Goal: Task Accomplishment & Management: Complete application form

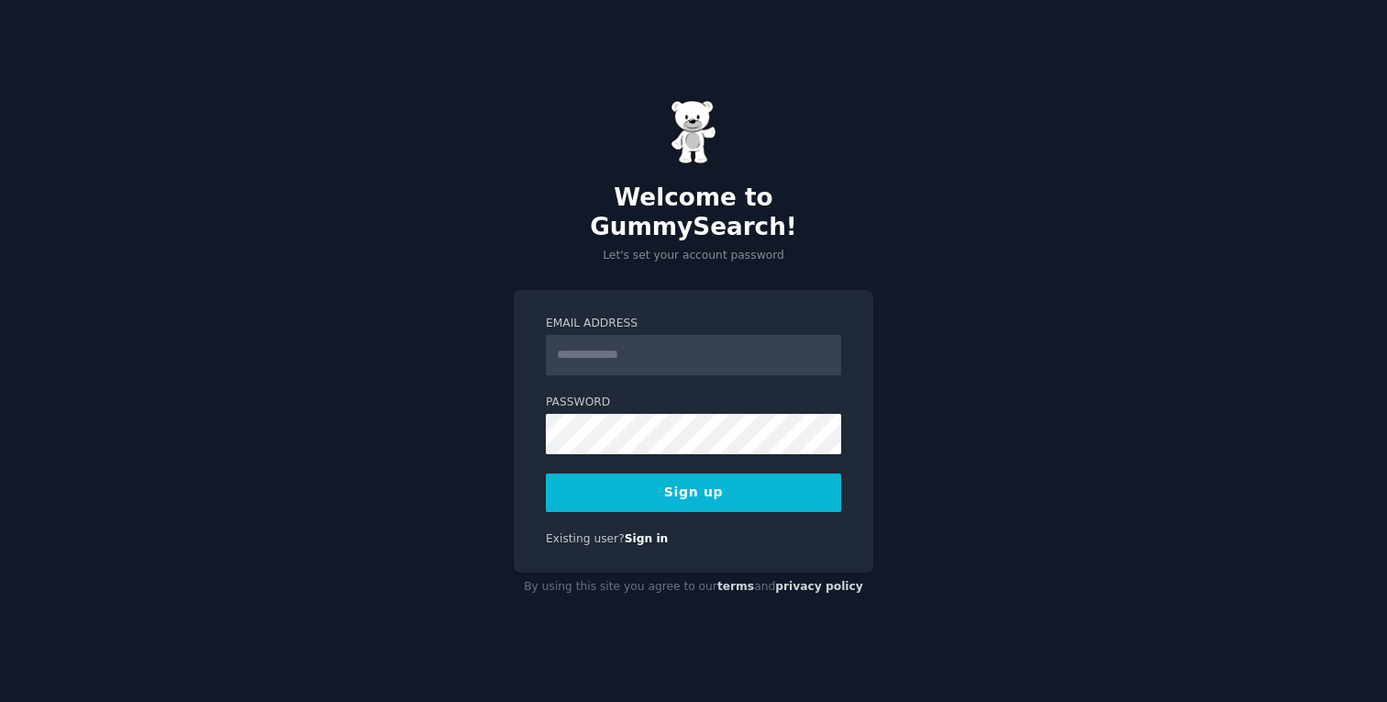
click at [934, 304] on div "Welcome to GummySearch! Let's set your account password Email Address Password …" at bounding box center [693, 351] width 1387 height 702
click at [615, 343] on input "Email Address" at bounding box center [693, 355] width 295 height 40
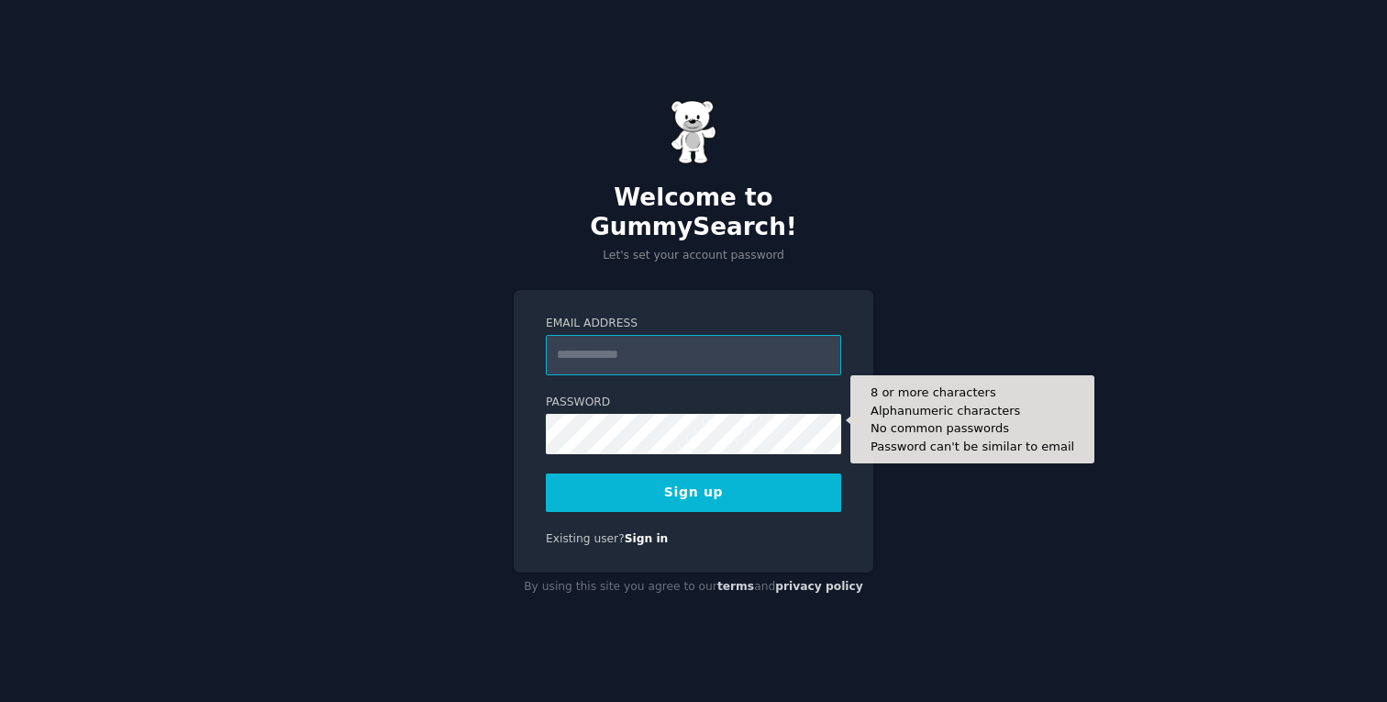
type input "**********"
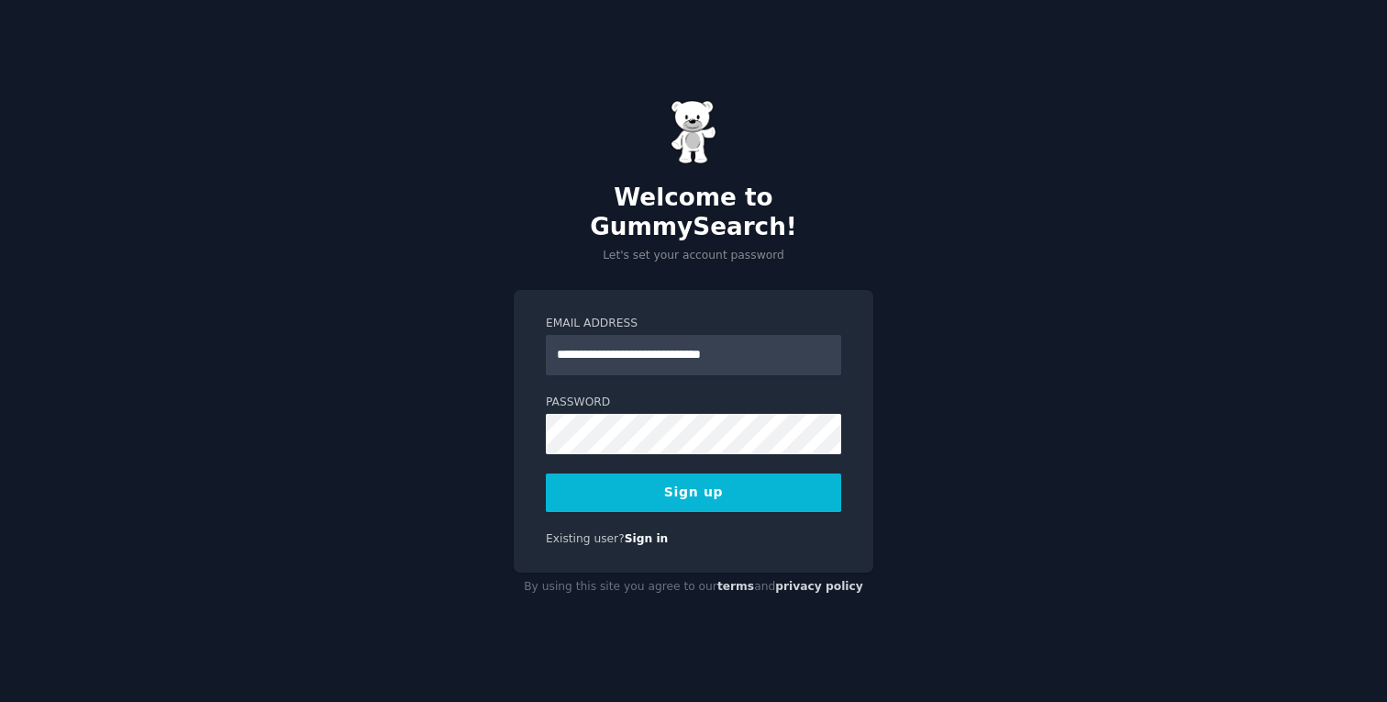
click at [879, 538] on div "**********" at bounding box center [693, 351] width 1387 height 702
click at [767, 473] on button "Sign up" at bounding box center [693, 492] width 295 height 39
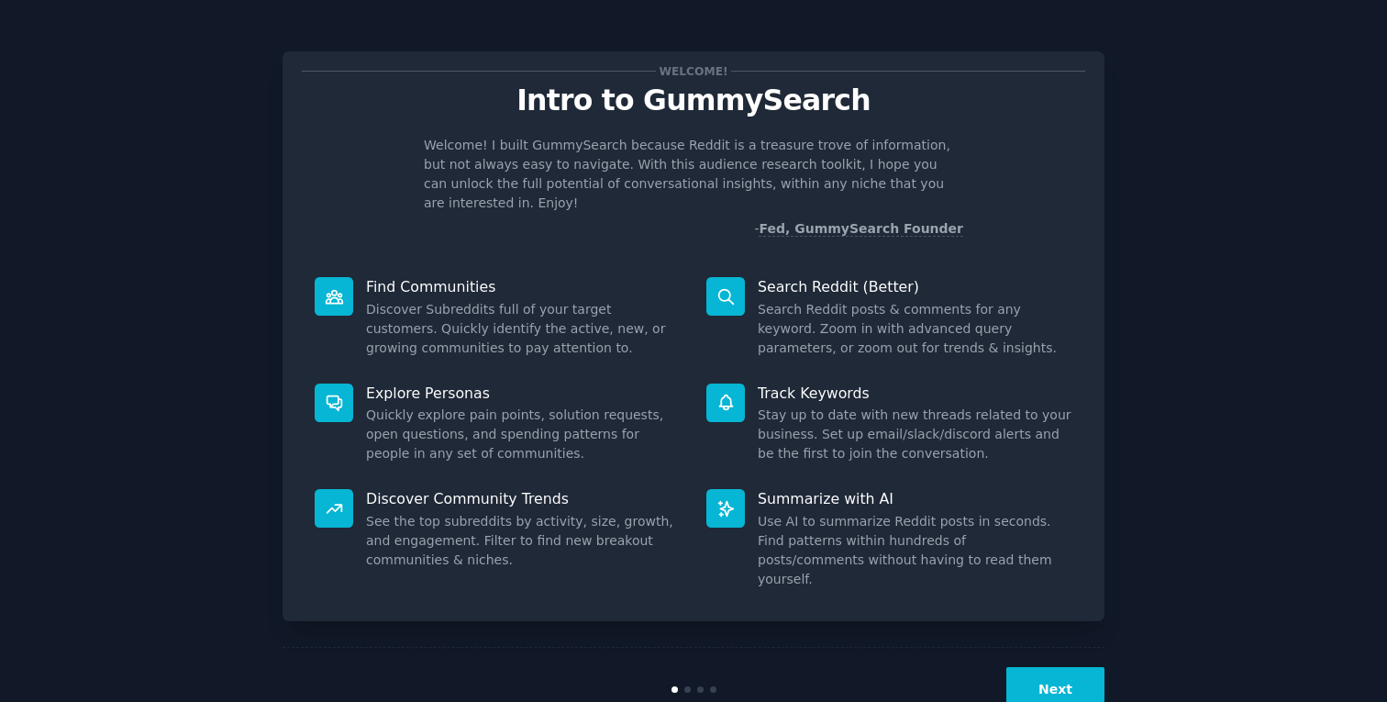
click at [1033, 667] on button "Next" at bounding box center [1055, 689] width 98 height 45
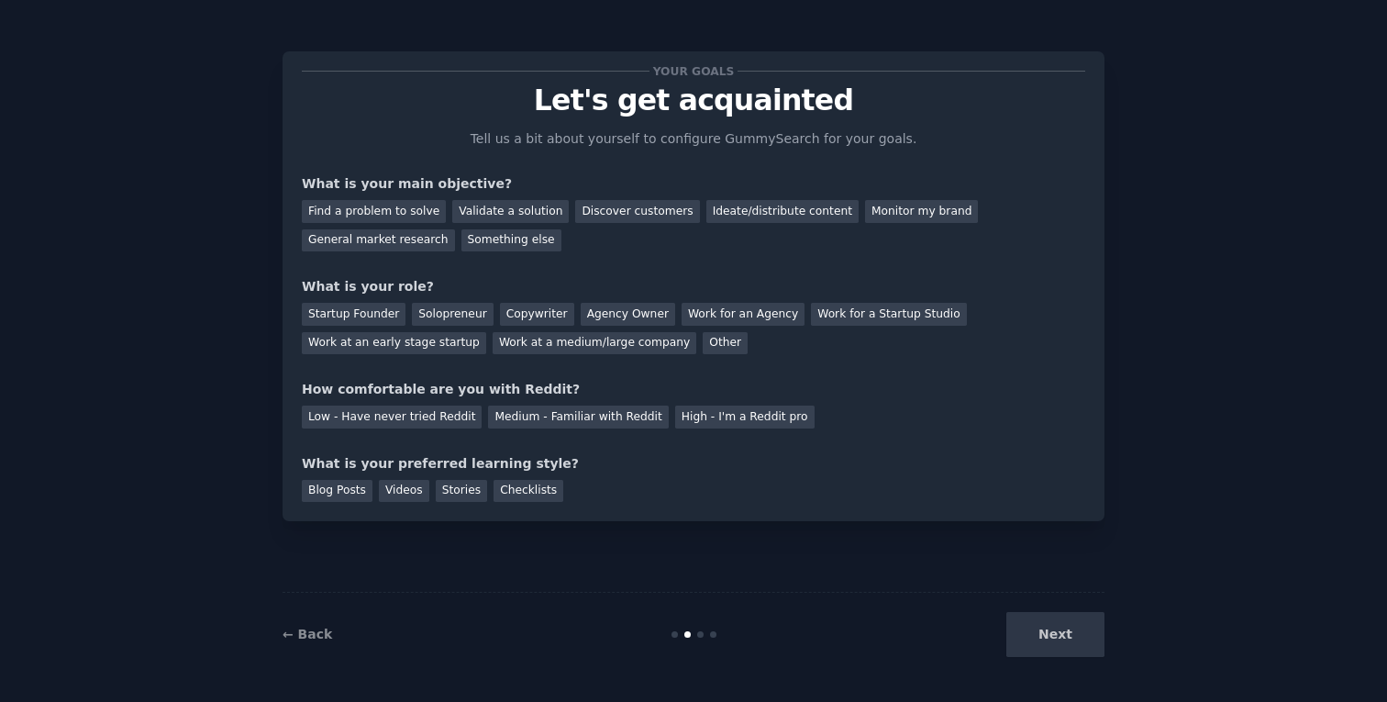
click at [1056, 630] on div "Next" at bounding box center [967, 634] width 274 height 45
click at [1036, 643] on div "Next" at bounding box center [967, 634] width 274 height 45
click at [385, 209] on div "Find a problem to solve" at bounding box center [374, 211] width 144 height 23
click at [380, 315] on div "Startup Founder" at bounding box center [354, 314] width 104 height 23
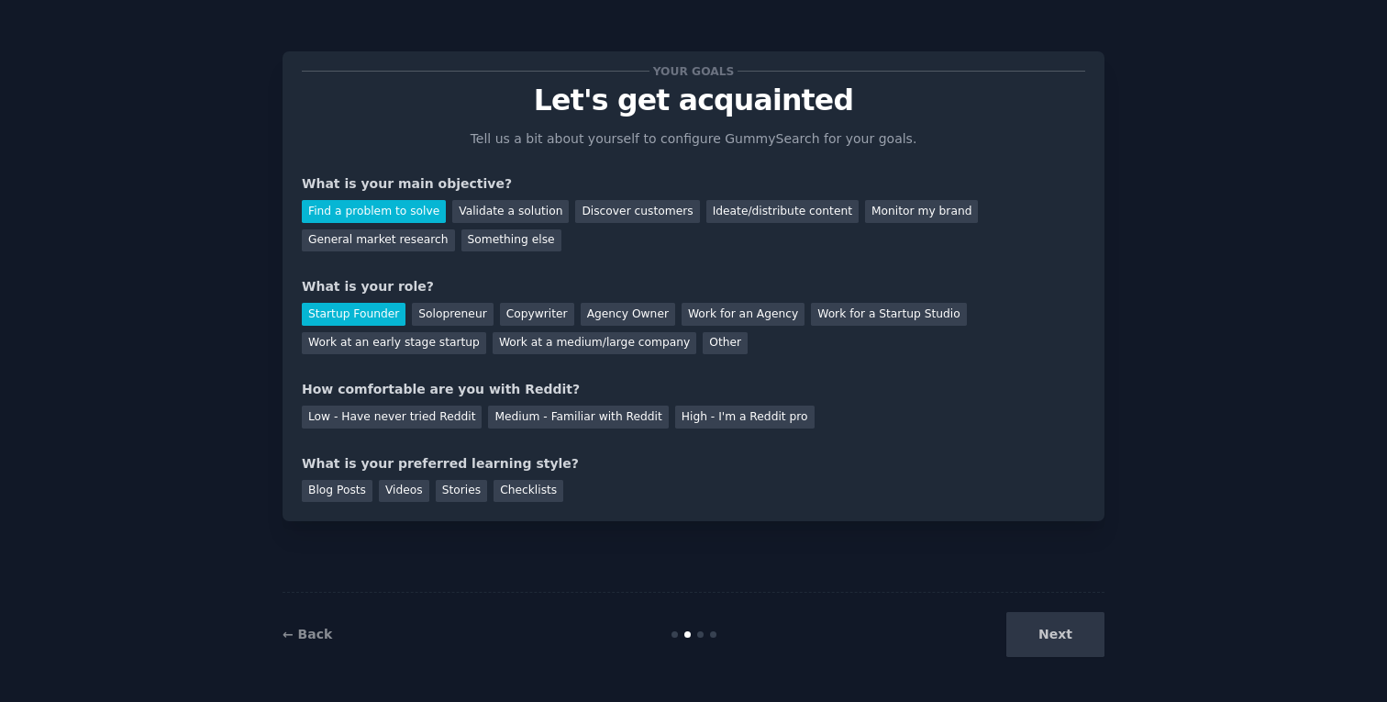
click at [1062, 638] on div "Next" at bounding box center [967, 634] width 274 height 45
click at [534, 419] on div "Medium - Familiar with Reddit" at bounding box center [578, 416] width 180 height 23
click at [465, 485] on div "Stories" at bounding box center [461, 491] width 51 height 23
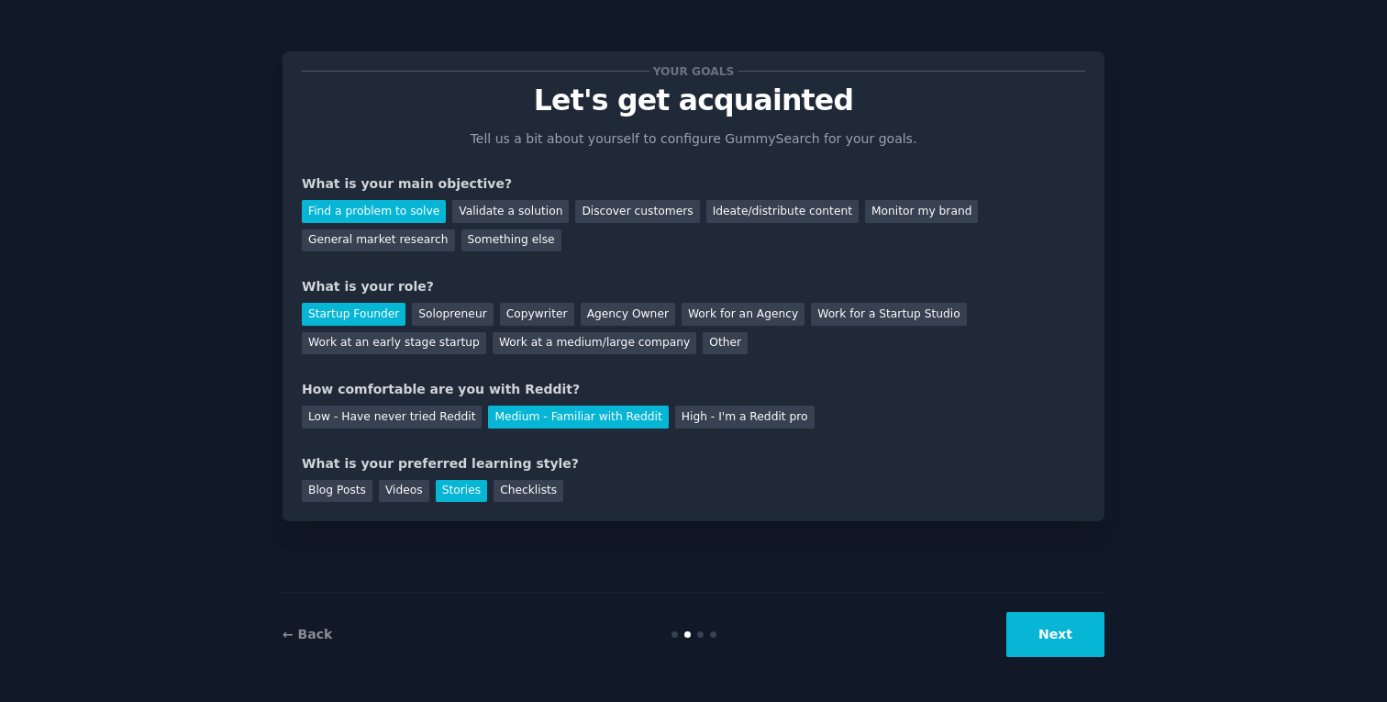
click at [1042, 639] on button "Next" at bounding box center [1055, 634] width 98 height 45
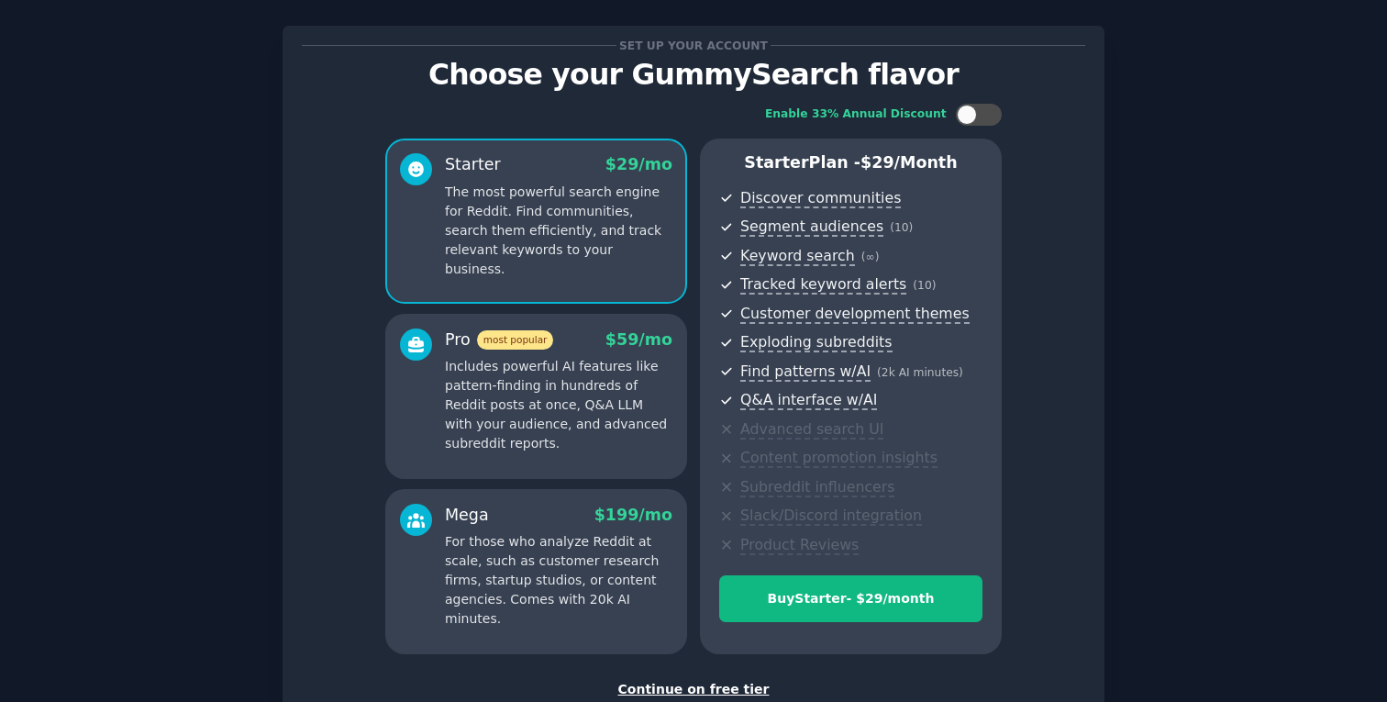
scroll to position [29, 0]
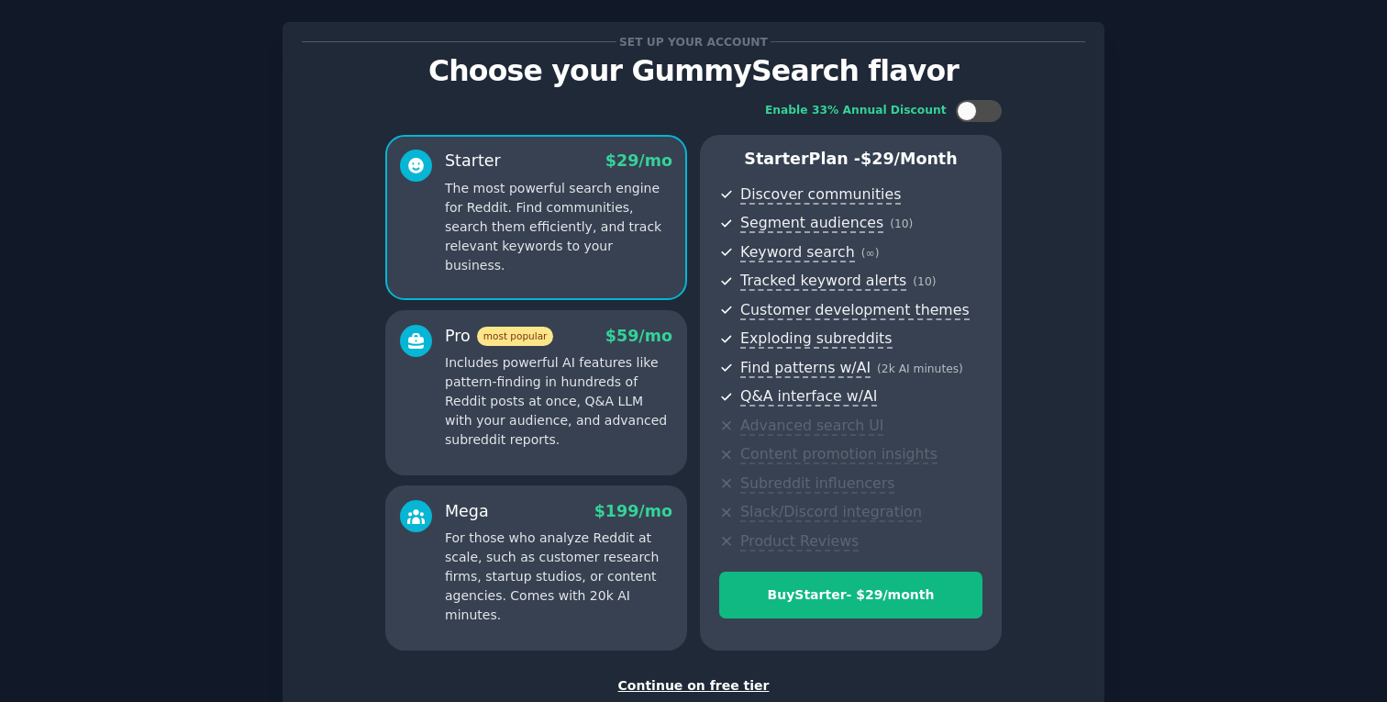
click at [713, 682] on div "Continue on free tier" at bounding box center [693, 685] width 783 height 19
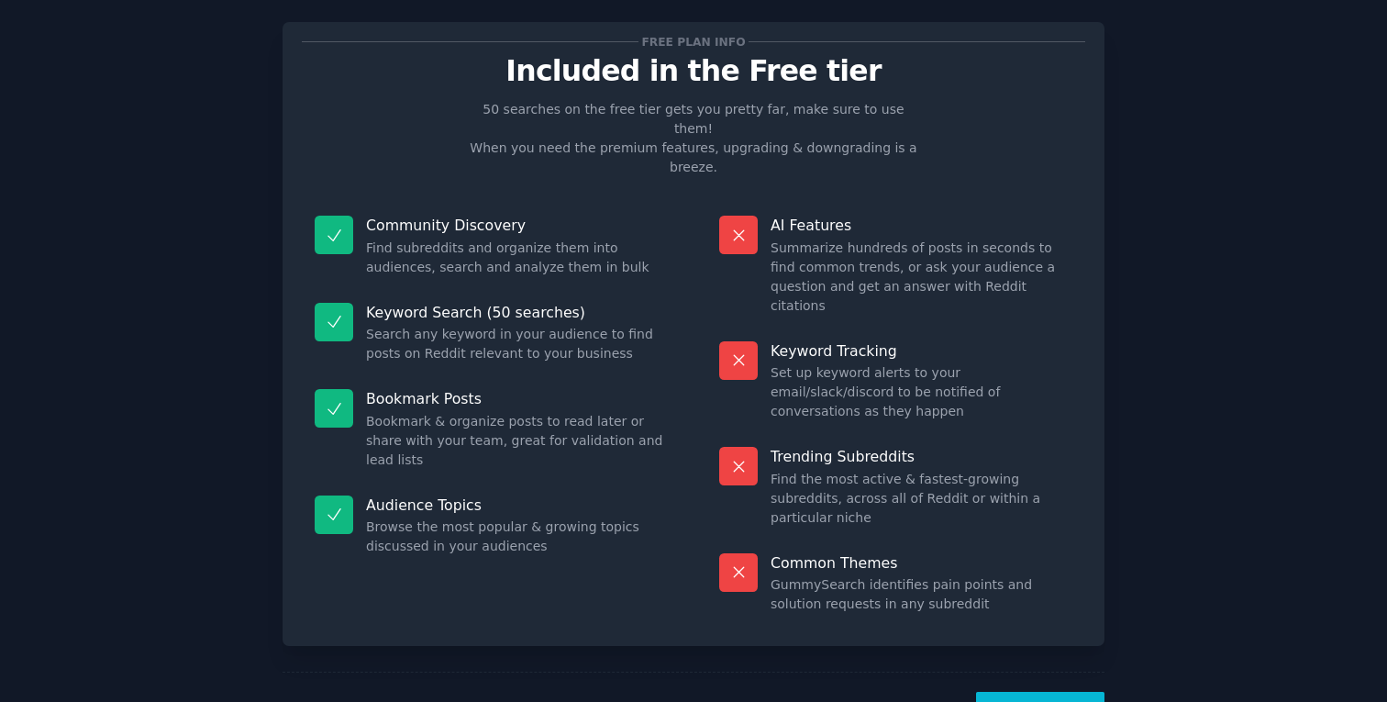
scroll to position [13, 0]
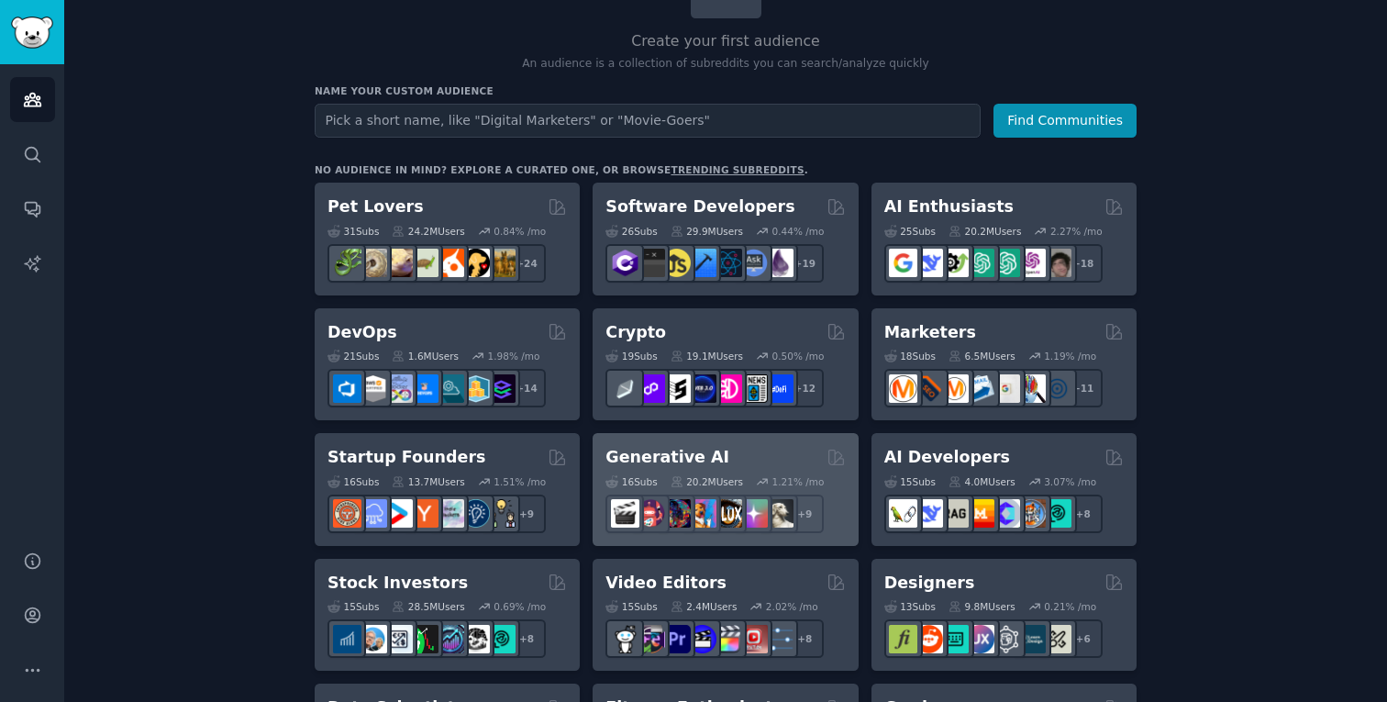
scroll to position [102, 0]
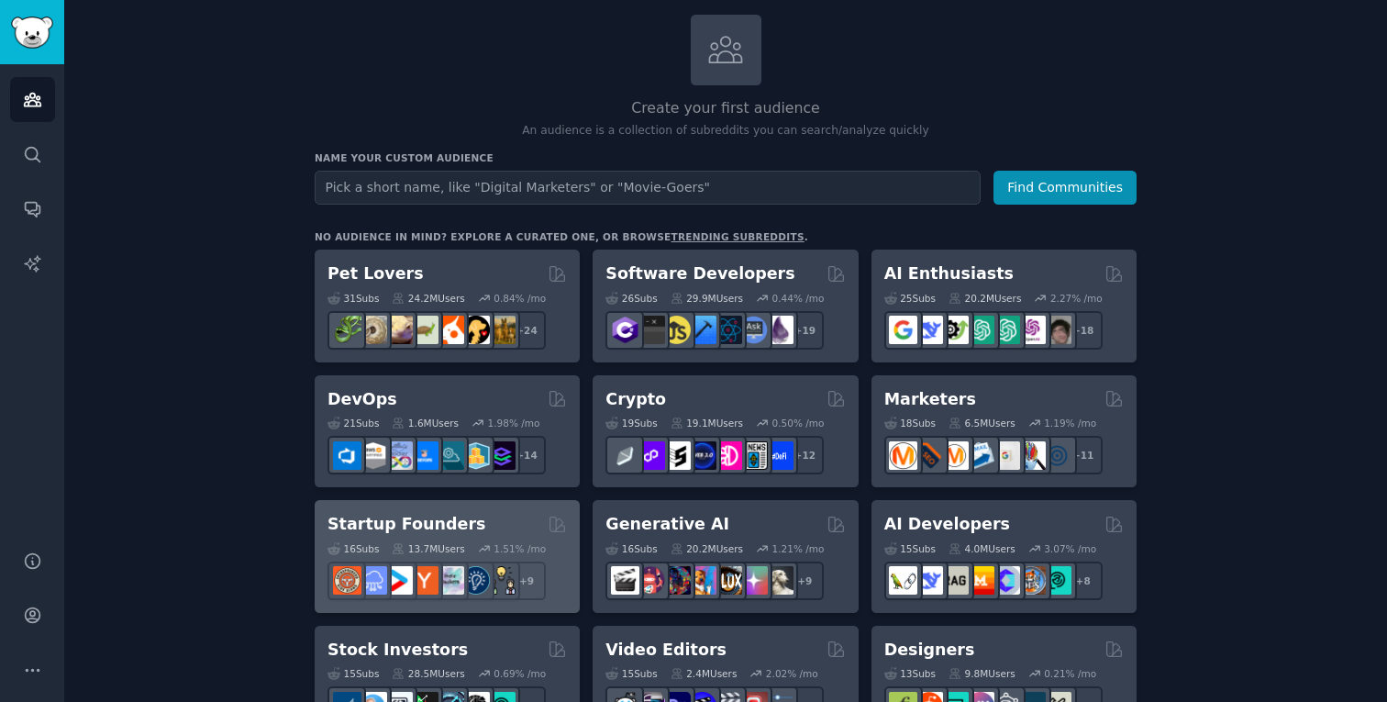
click at [431, 518] on h2 "Startup Founders" at bounding box center [406, 524] width 158 height 23
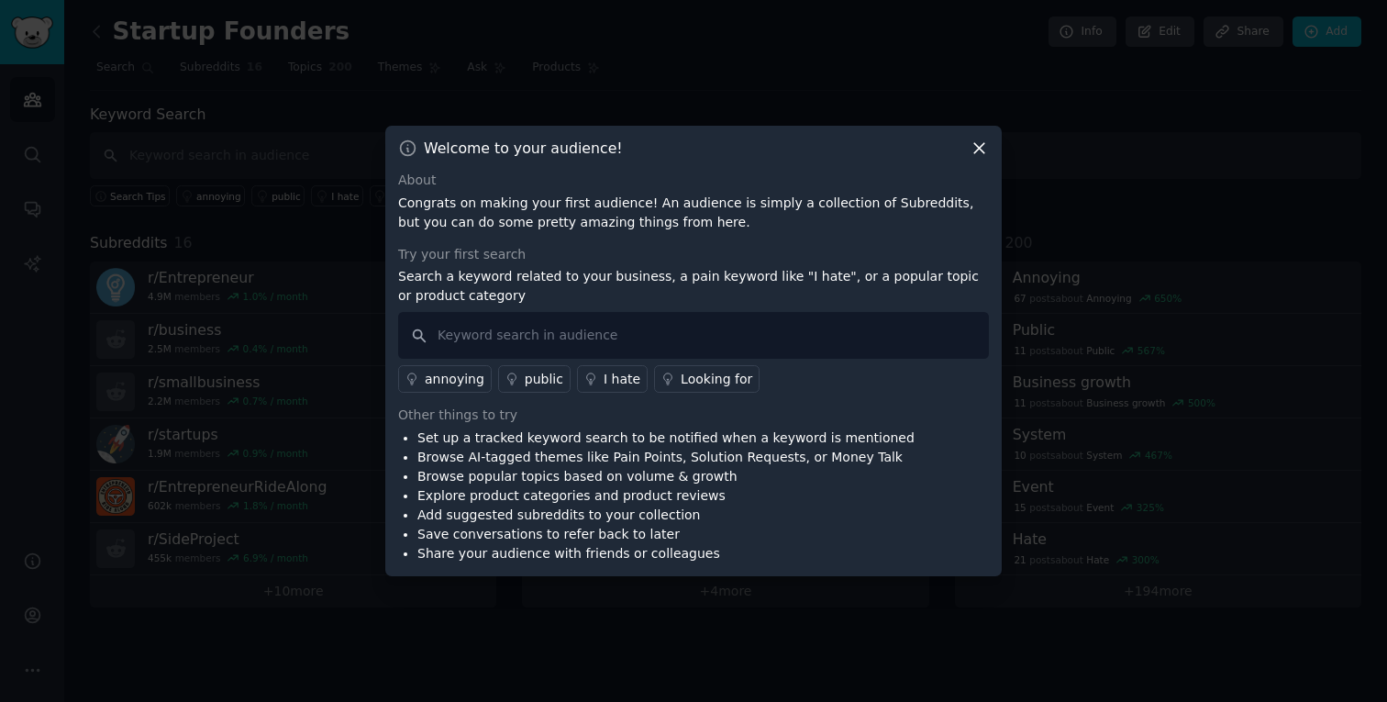
click at [981, 150] on icon at bounding box center [979, 149] width 10 height 10
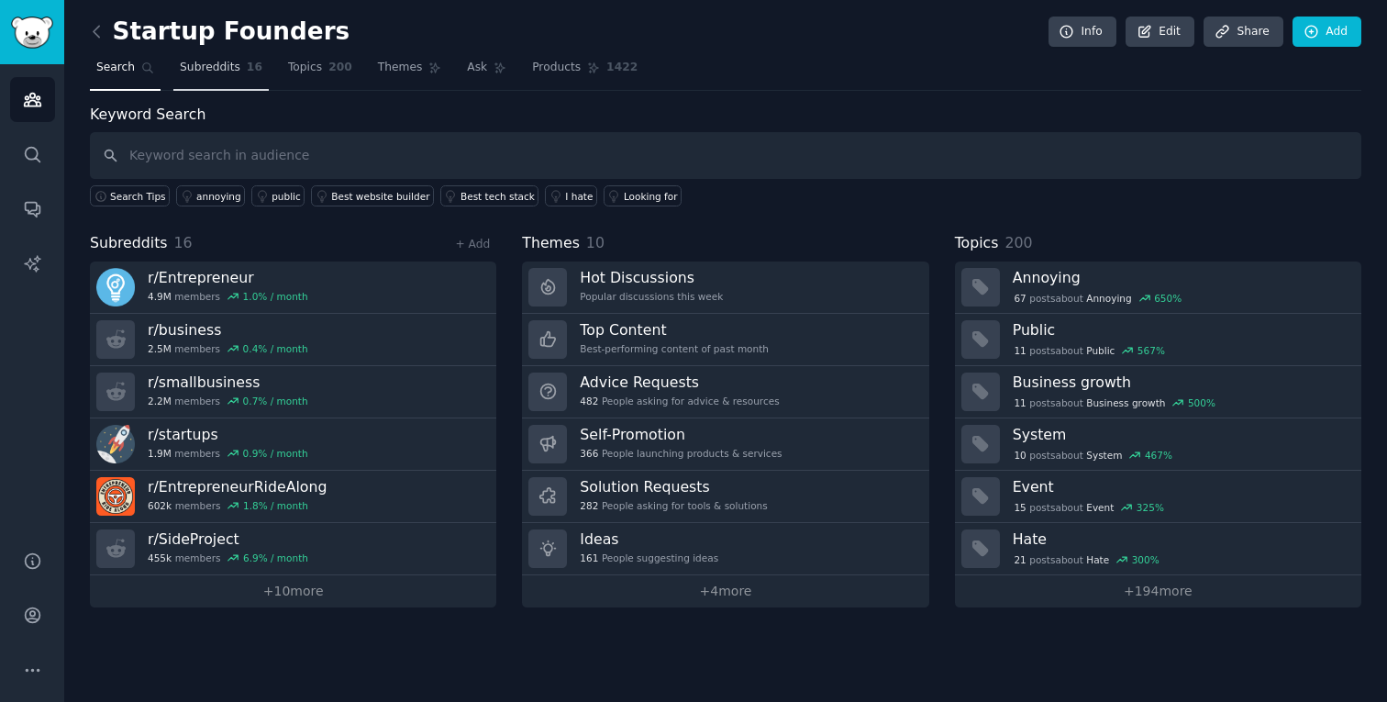
click at [220, 65] on span "Subreddits" at bounding box center [210, 68] width 61 height 17
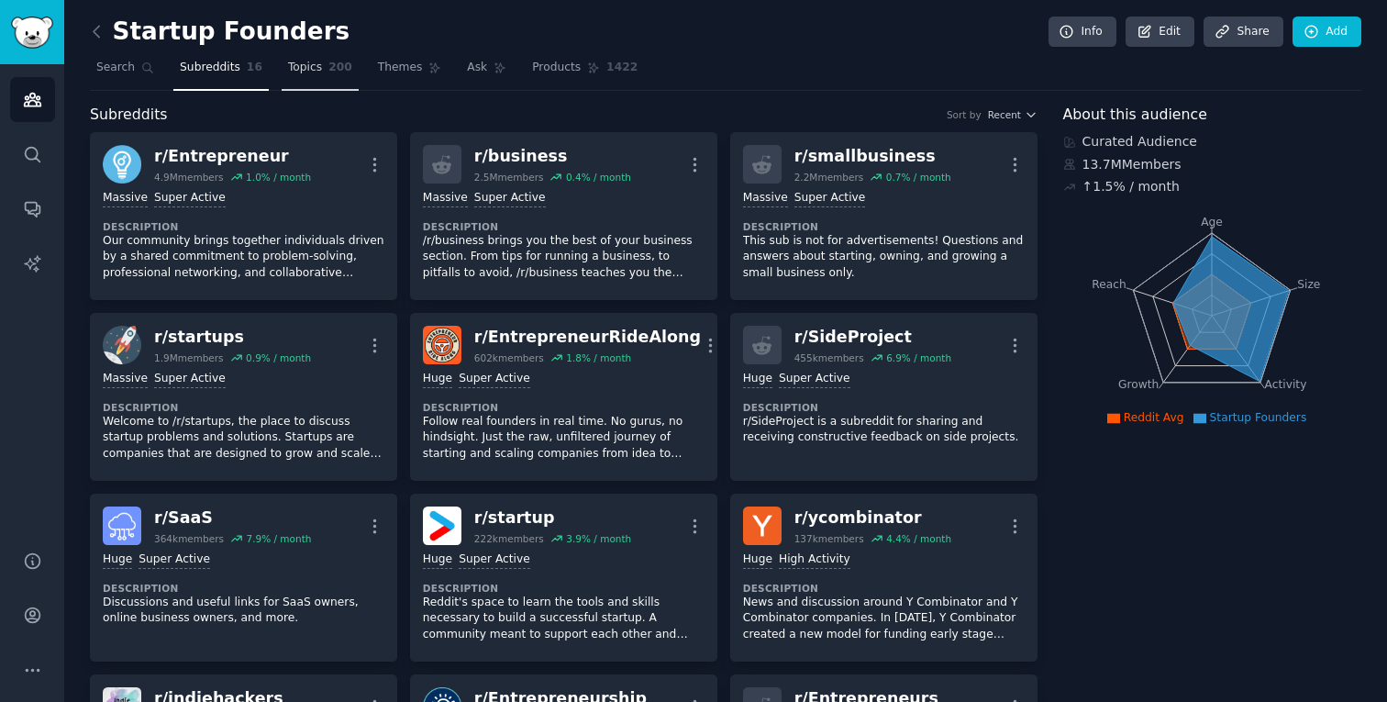
click at [296, 68] on span "Topics" at bounding box center [305, 68] width 34 height 17
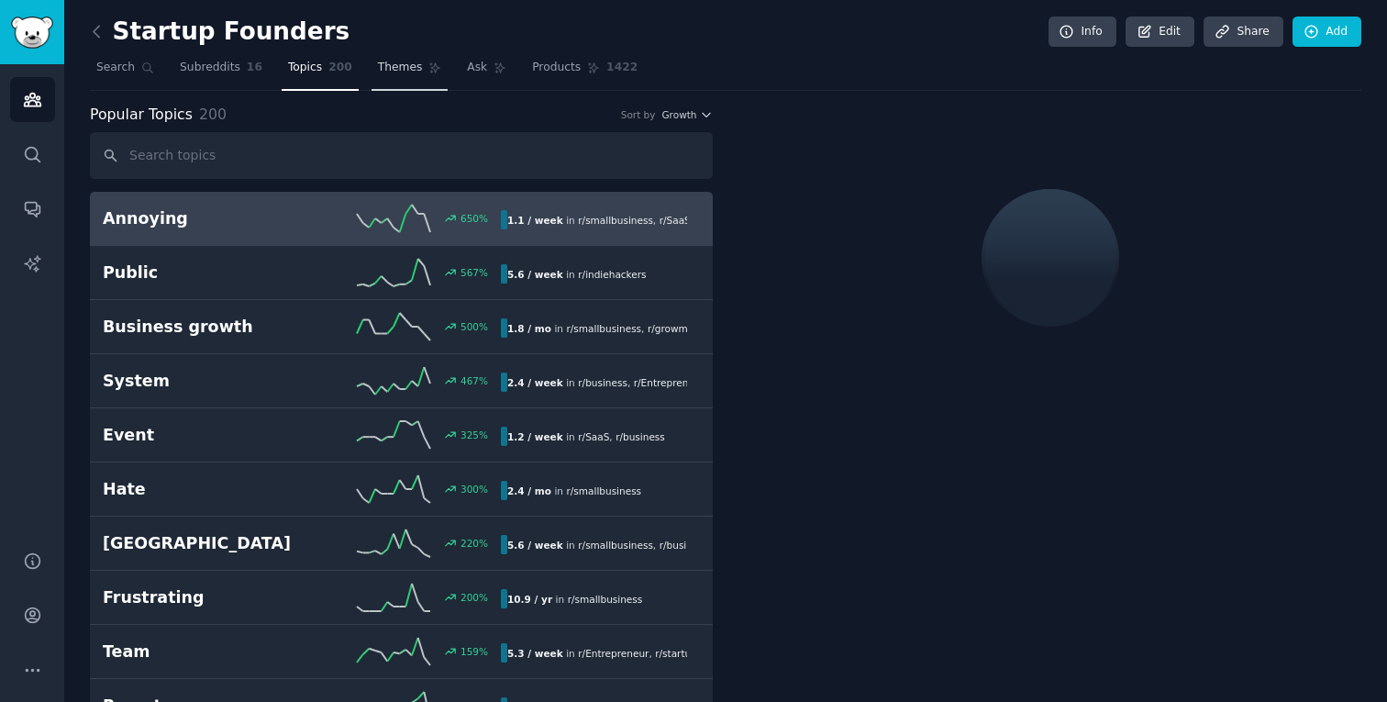
click at [410, 73] on span "Themes" at bounding box center [400, 68] width 45 height 17
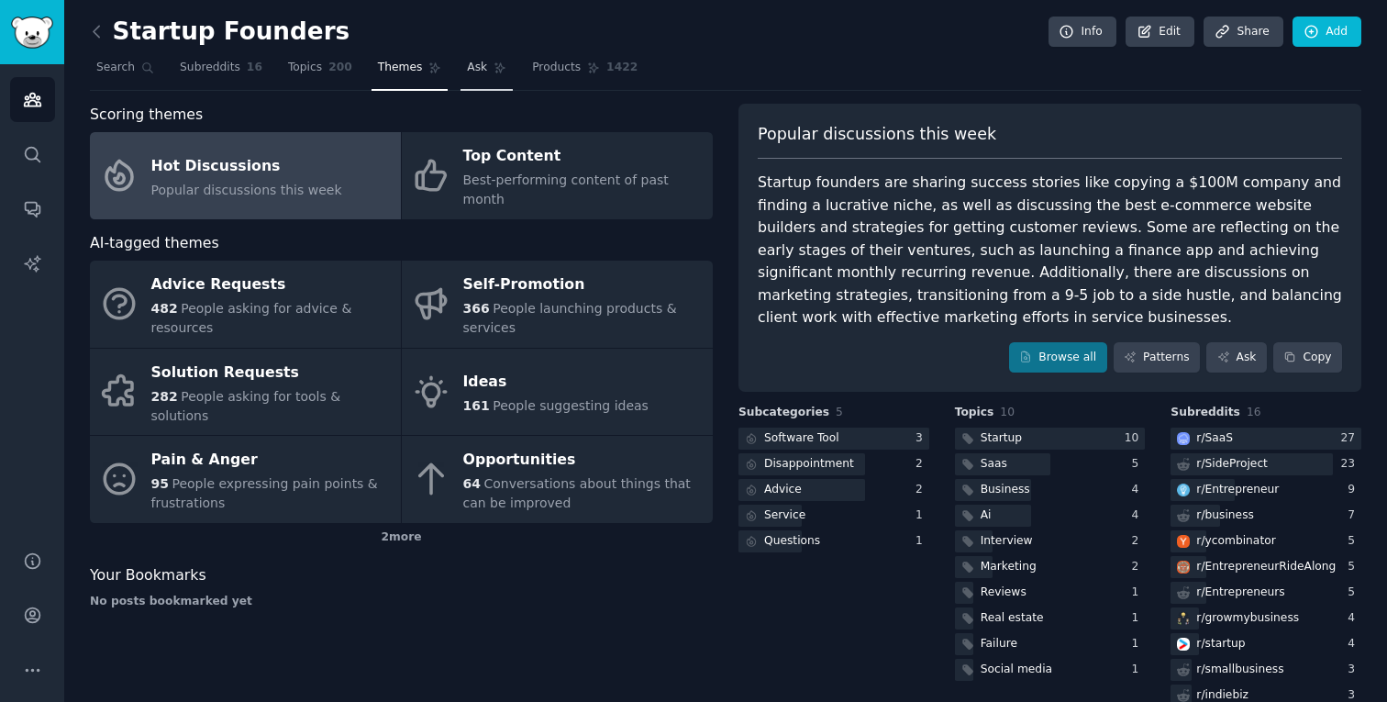
click at [481, 65] on link "Ask" at bounding box center [486, 72] width 52 height 38
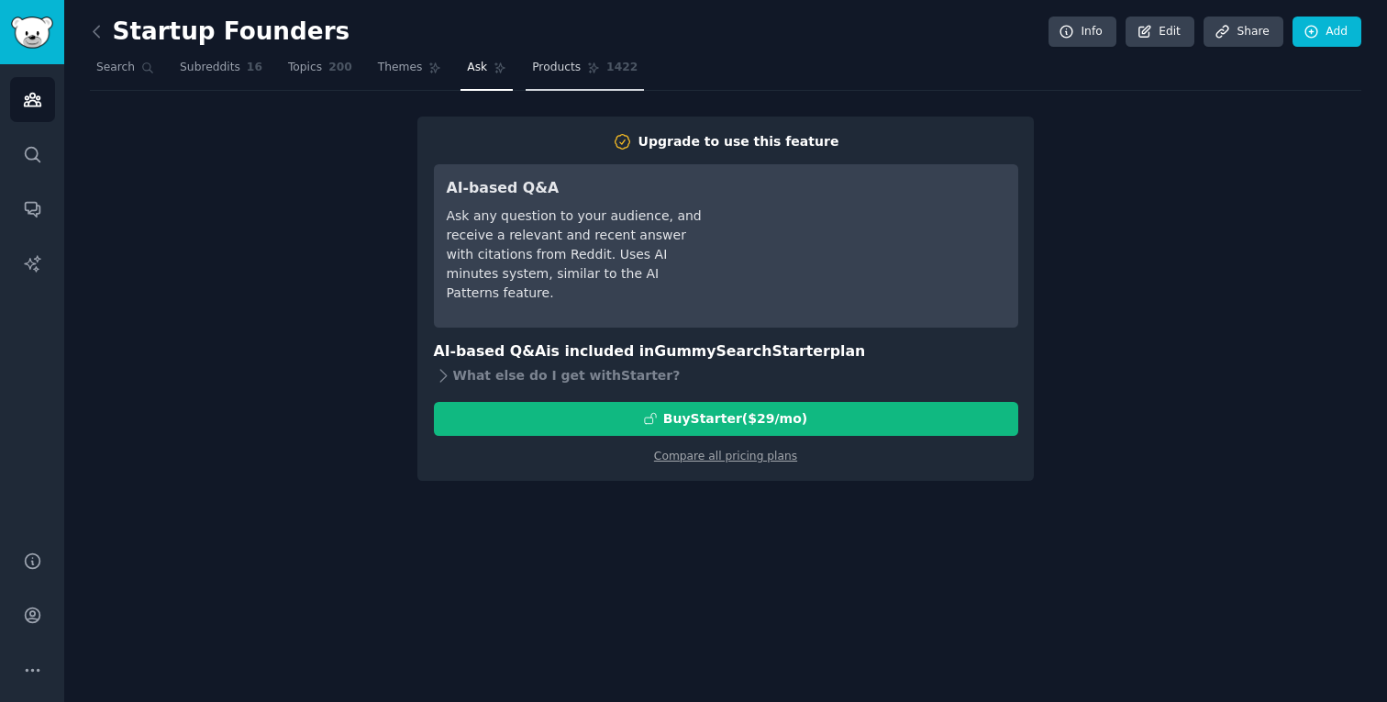
click at [567, 71] on span "Products" at bounding box center [556, 68] width 49 height 17
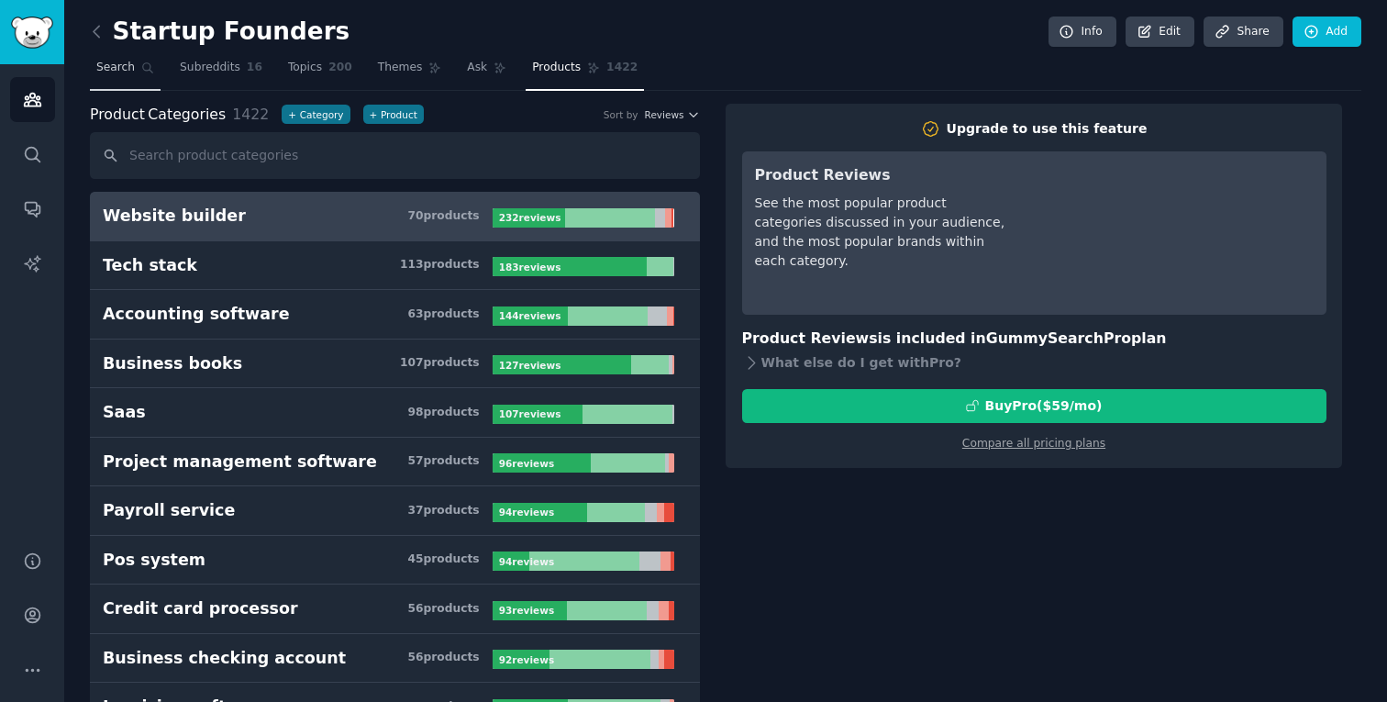
click at [123, 65] on span "Search" at bounding box center [115, 68] width 39 height 17
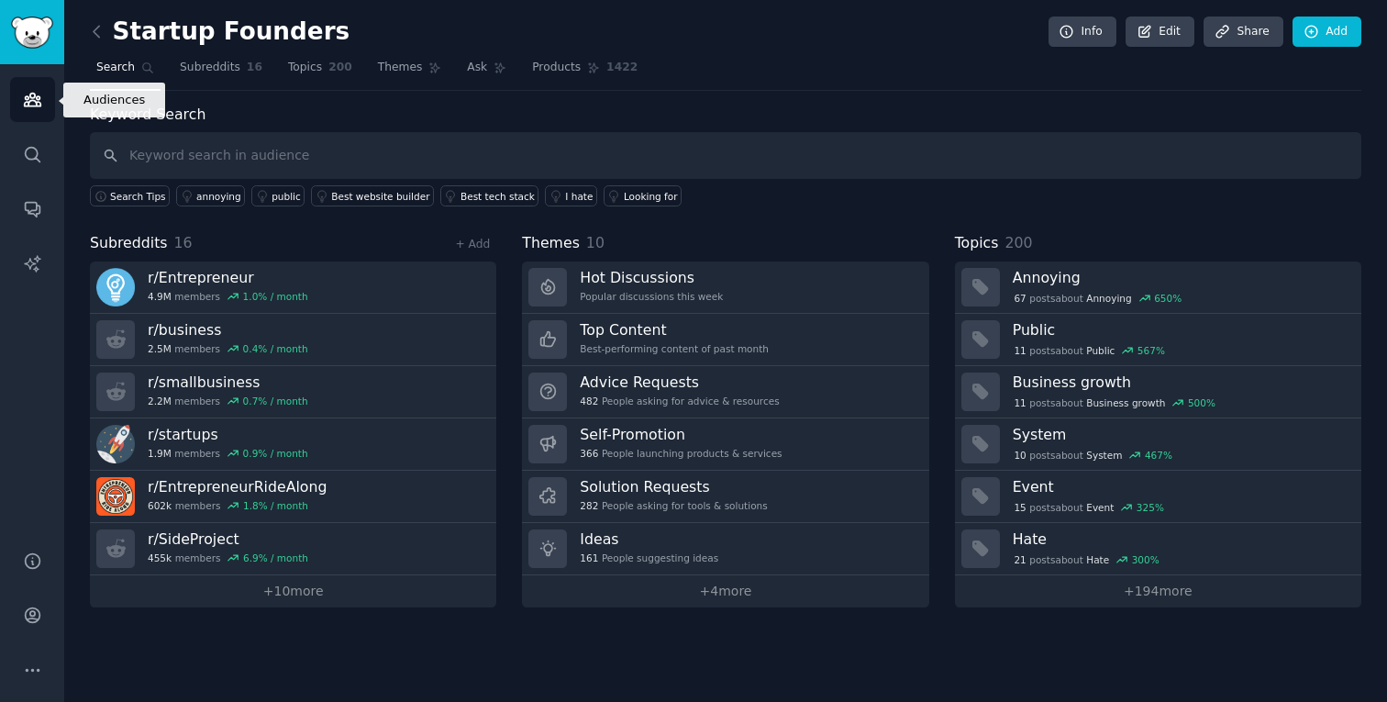
click at [26, 101] on icon "Sidebar" at bounding box center [32, 99] width 19 height 19
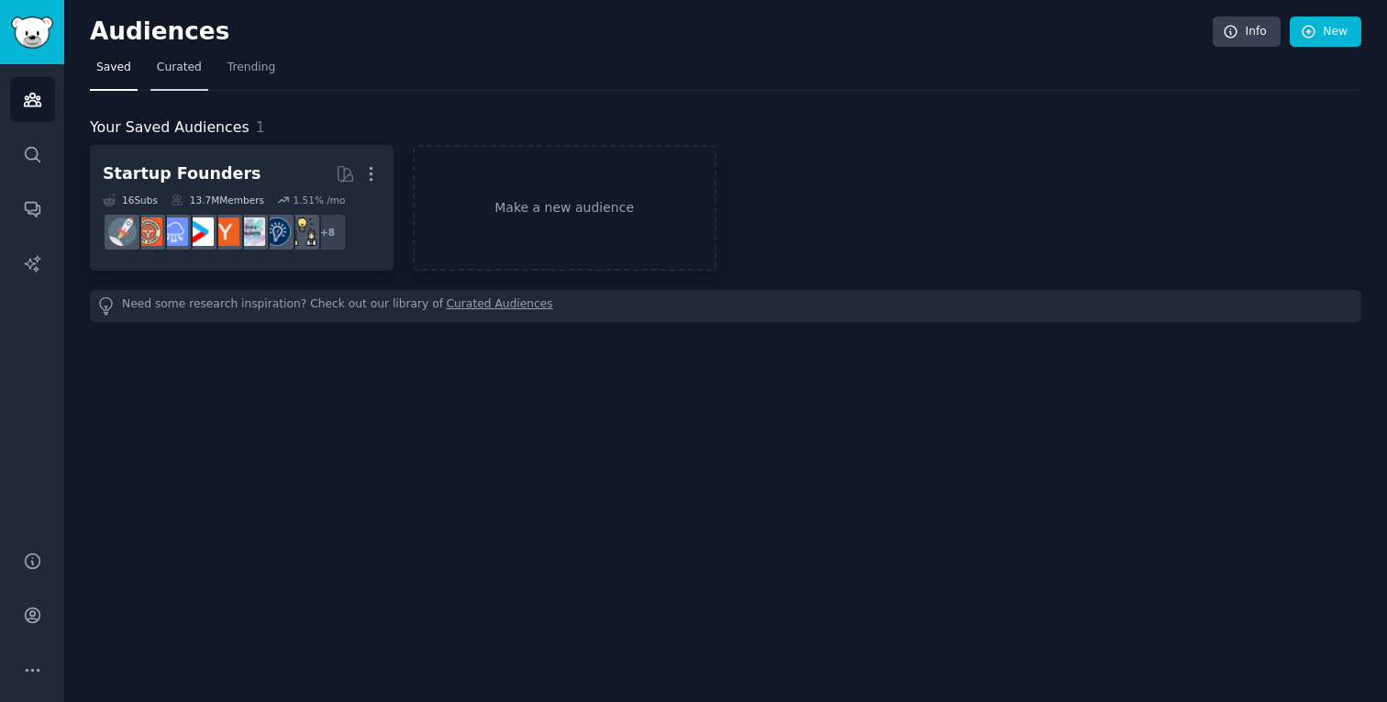
click at [171, 68] on span "Curated" at bounding box center [179, 68] width 45 height 17
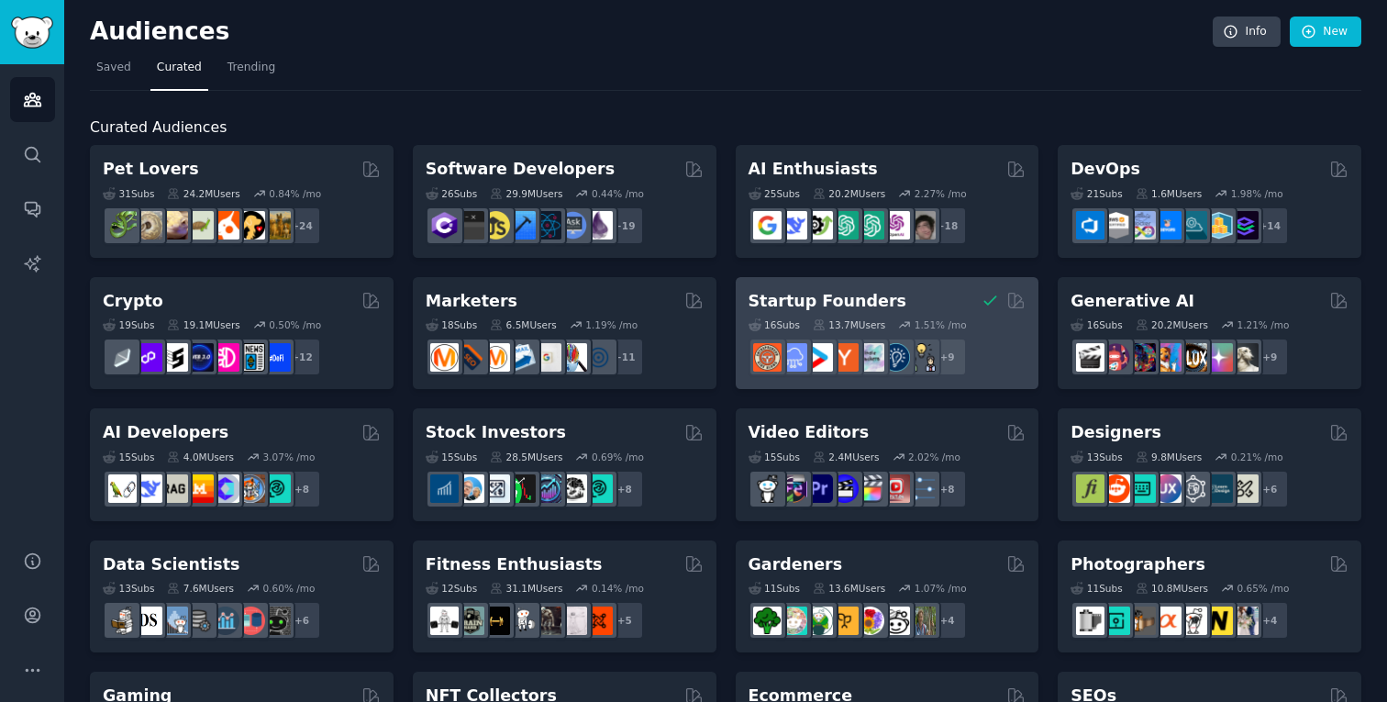
click at [756, 303] on h2 "Startup Founders" at bounding box center [827, 301] width 158 height 23
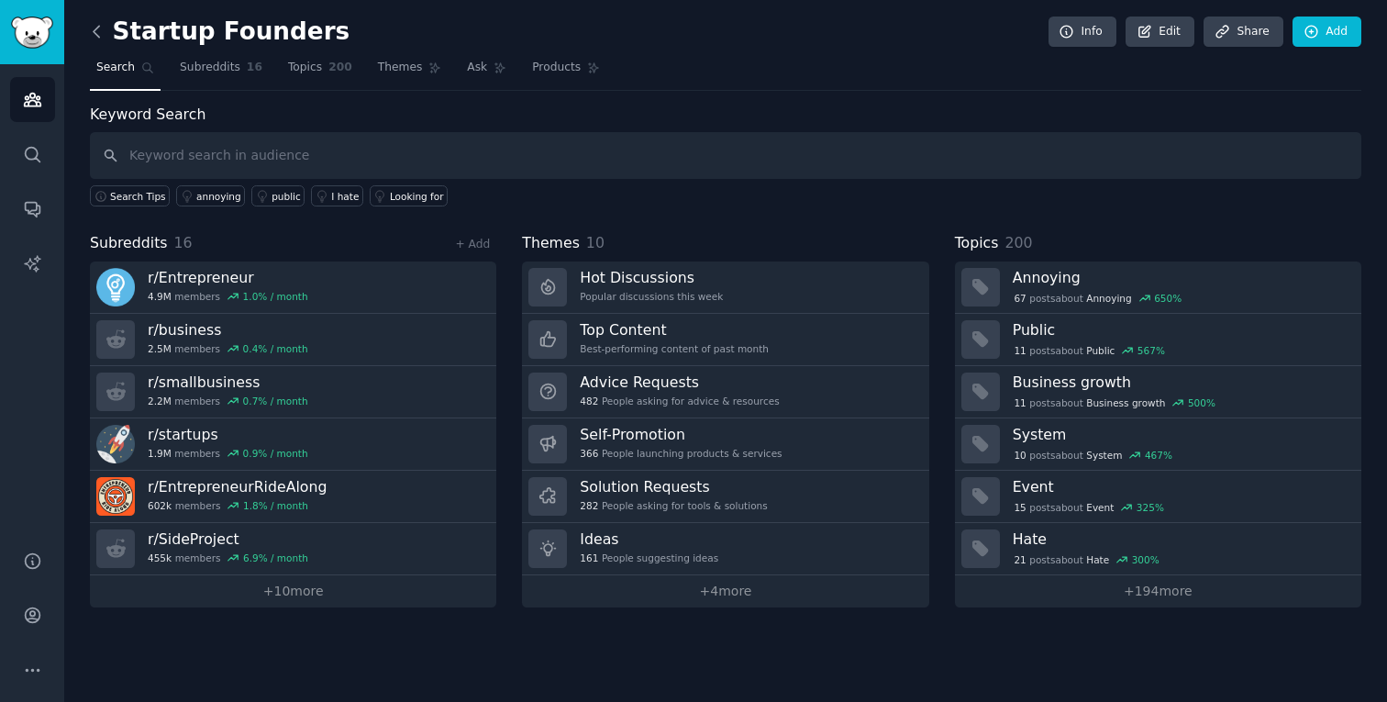
click at [97, 34] on icon at bounding box center [96, 31] width 19 height 19
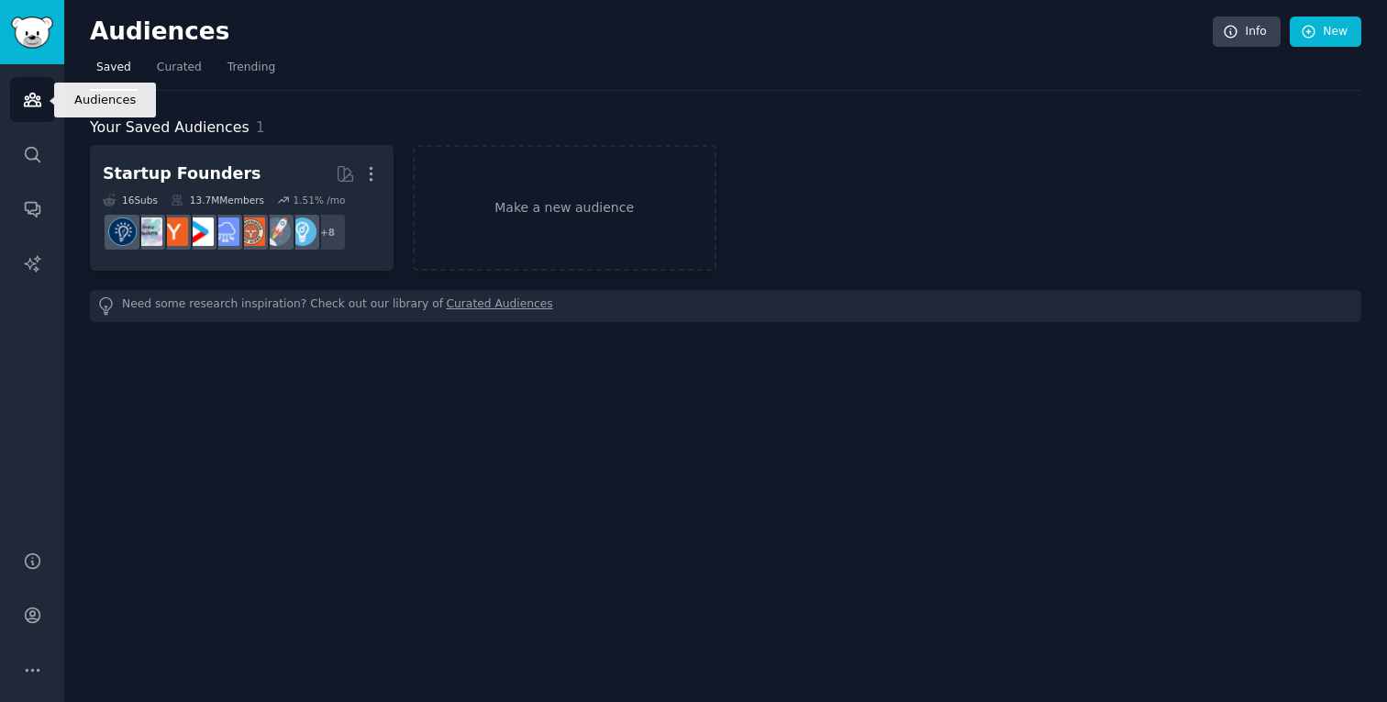
click at [39, 97] on icon "Sidebar" at bounding box center [32, 100] width 17 height 13
